Goal: Task Accomplishment & Management: Use online tool/utility

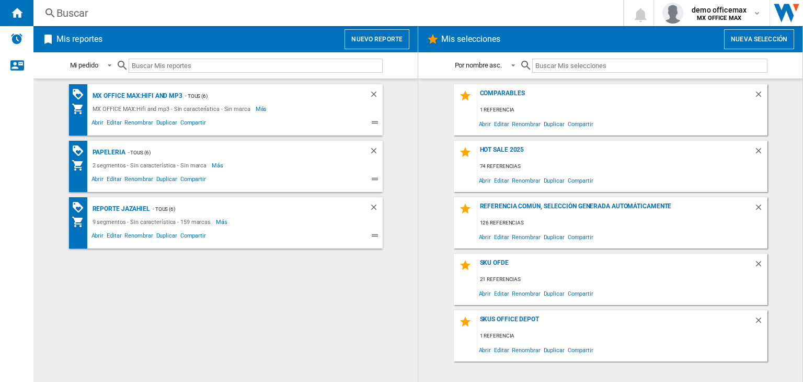
click at [357, 38] on button "Nuevo reporte" at bounding box center [376, 39] width 65 height 20
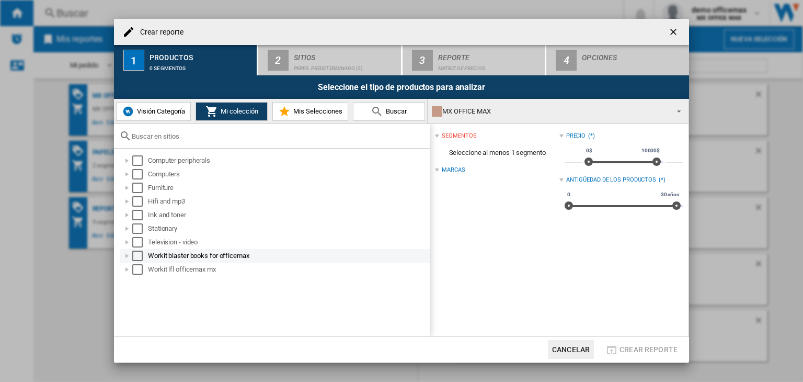
click at [127, 257] on div at bounding box center [127, 255] width 10 height 10
click at [140, 256] on div "Select" at bounding box center [137, 255] width 10 height 10
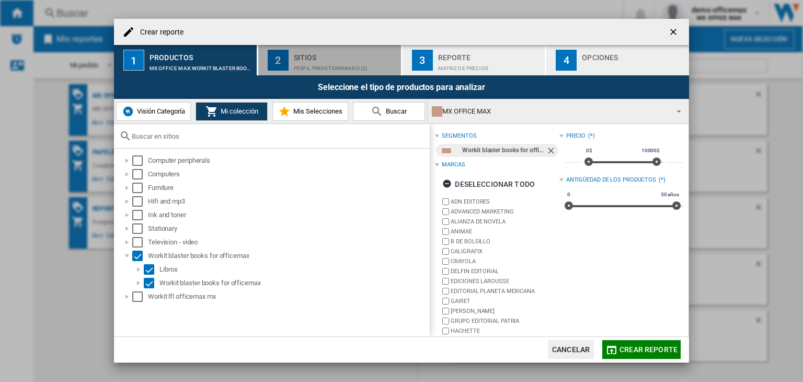
click at [368, 61] on div "Perfil predeterminado (2)" at bounding box center [345, 65] width 103 height 11
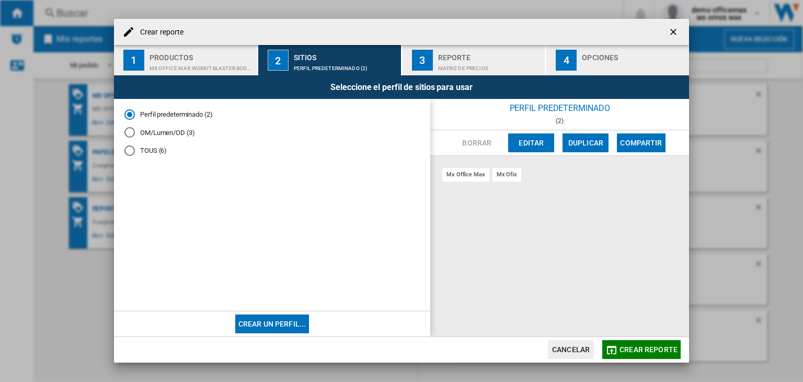
click at [142, 148] on md-radio-button "TOUS (6)" at bounding box center [271, 151] width 295 height 10
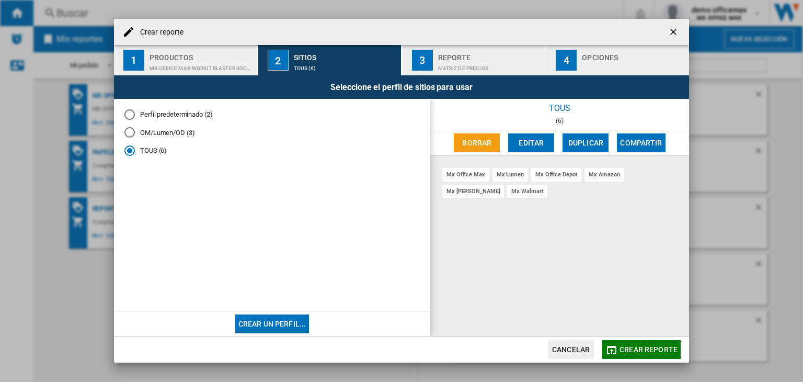
click at [670, 348] on span "Crear reporte" at bounding box center [648, 349] width 58 height 8
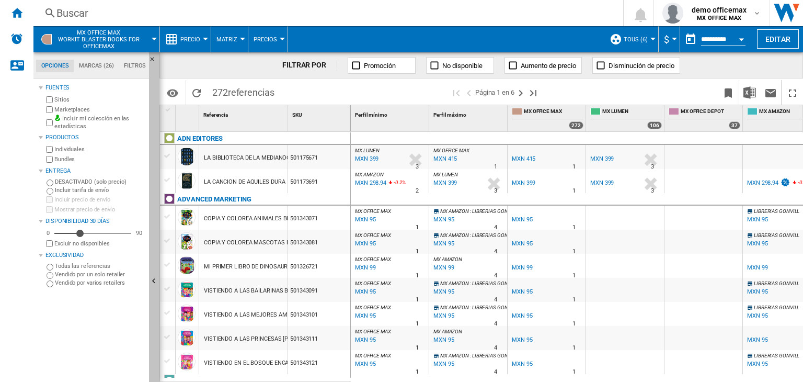
click at [157, 270] on button "Ocultar" at bounding box center [154, 281] width 10 height 458
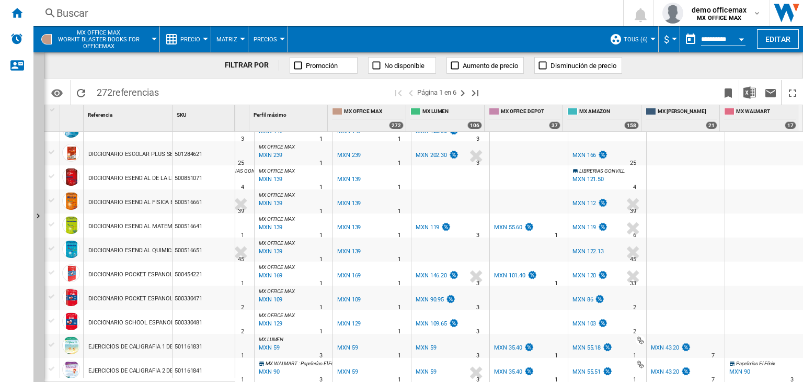
scroll to position [1070, 0]
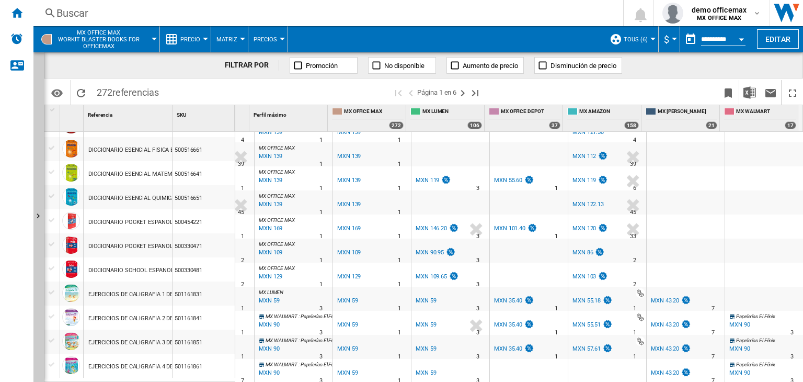
click at [148, 13] on div "Buscar" at bounding box center [325, 13] width 539 height 15
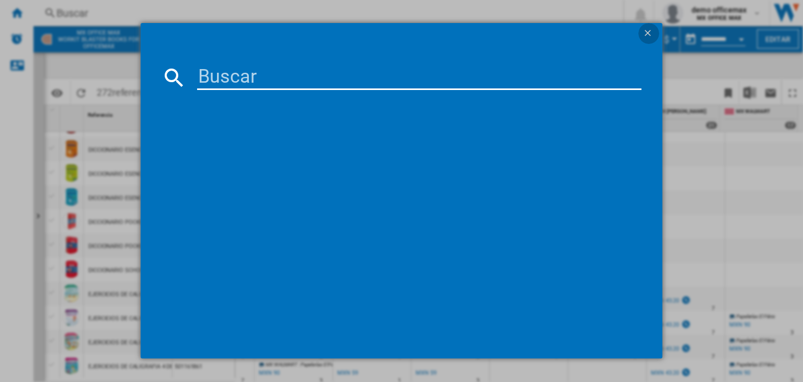
click at [648, 31] on ng-md-icon "getI18NText('BUTTONS.CLOSE_DIALOG')" at bounding box center [648, 34] width 13 height 13
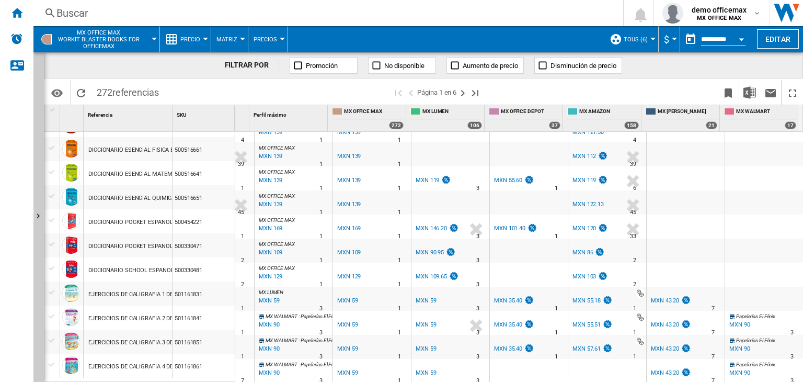
click at [113, 39] on span "MX OFFICE MAX Workit blaster books for officemax" at bounding box center [99, 39] width 82 height 20
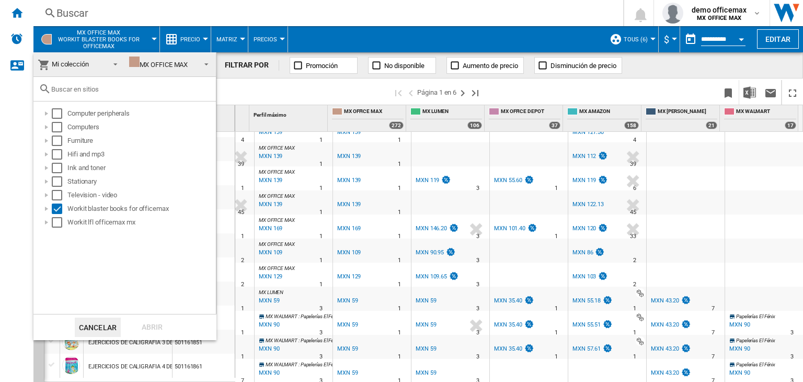
click at [209, 40] on md-backdrop at bounding box center [401, 191] width 803 height 382
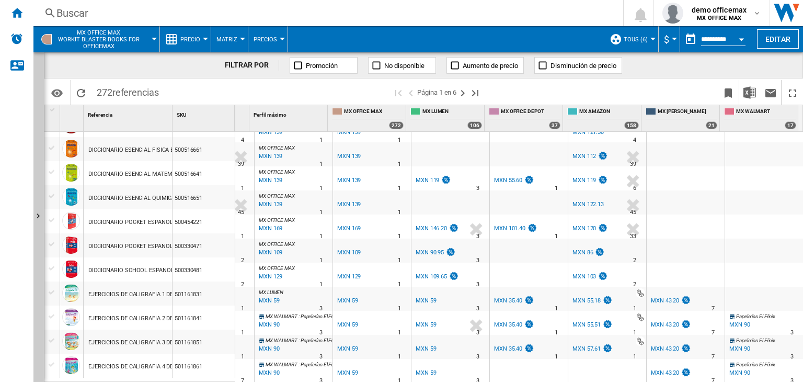
click at [198, 39] on span "Precio" at bounding box center [190, 39] width 20 height 7
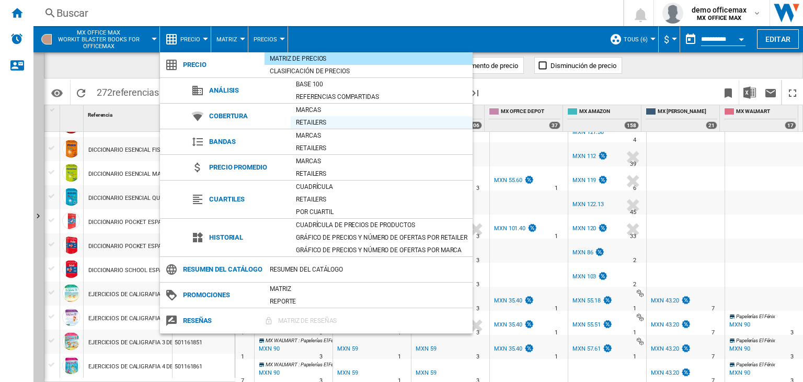
click at [323, 123] on div "Retailers" at bounding box center [382, 122] width 182 height 10
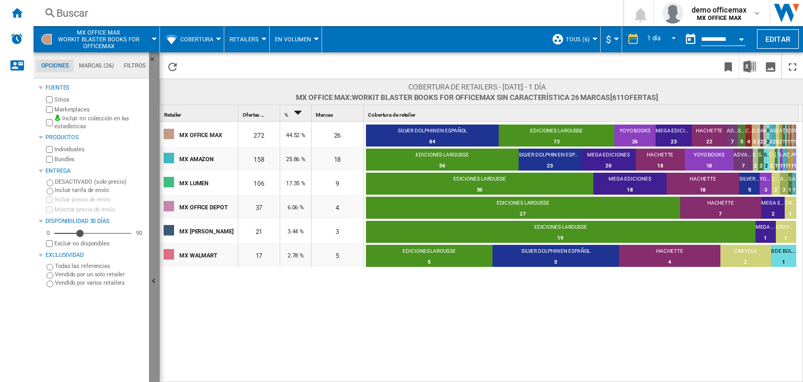
click at [153, 285] on ng-md-icon "Ocultar" at bounding box center [155, 282] width 13 height 13
